Goal: Manage account settings

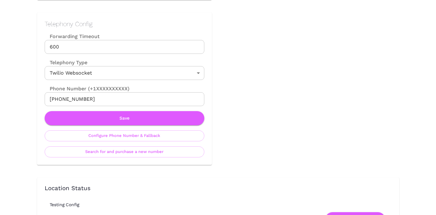
scroll to position [299, 0]
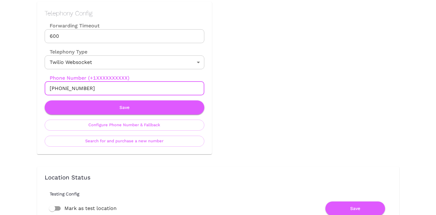
click at [130, 88] on input "[PHONE_NUMBER]" at bounding box center [125, 88] width 160 height 14
paste input "61468028412"
type input "[PHONE_NUMBER]"
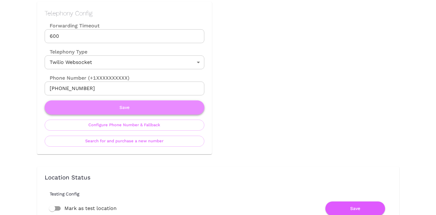
click at [93, 109] on button "Save" at bounding box center [125, 107] width 160 height 14
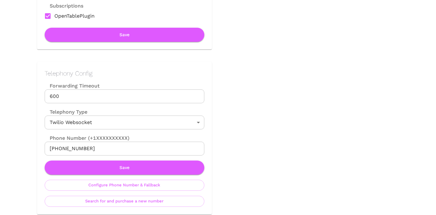
scroll to position [246, 0]
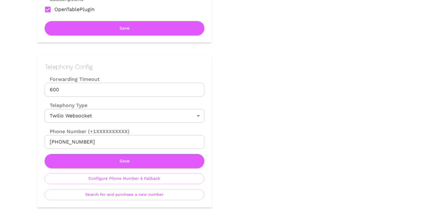
click at [116, 143] on input "[PHONE_NUMBER]" at bounding box center [125, 142] width 160 height 14
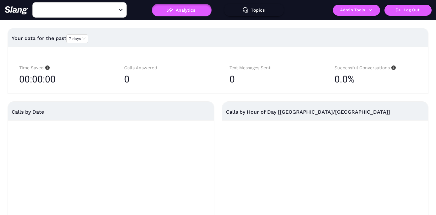
type input "[PERSON_NAME]'s"
